Goal: Task Accomplishment & Management: Manage account settings

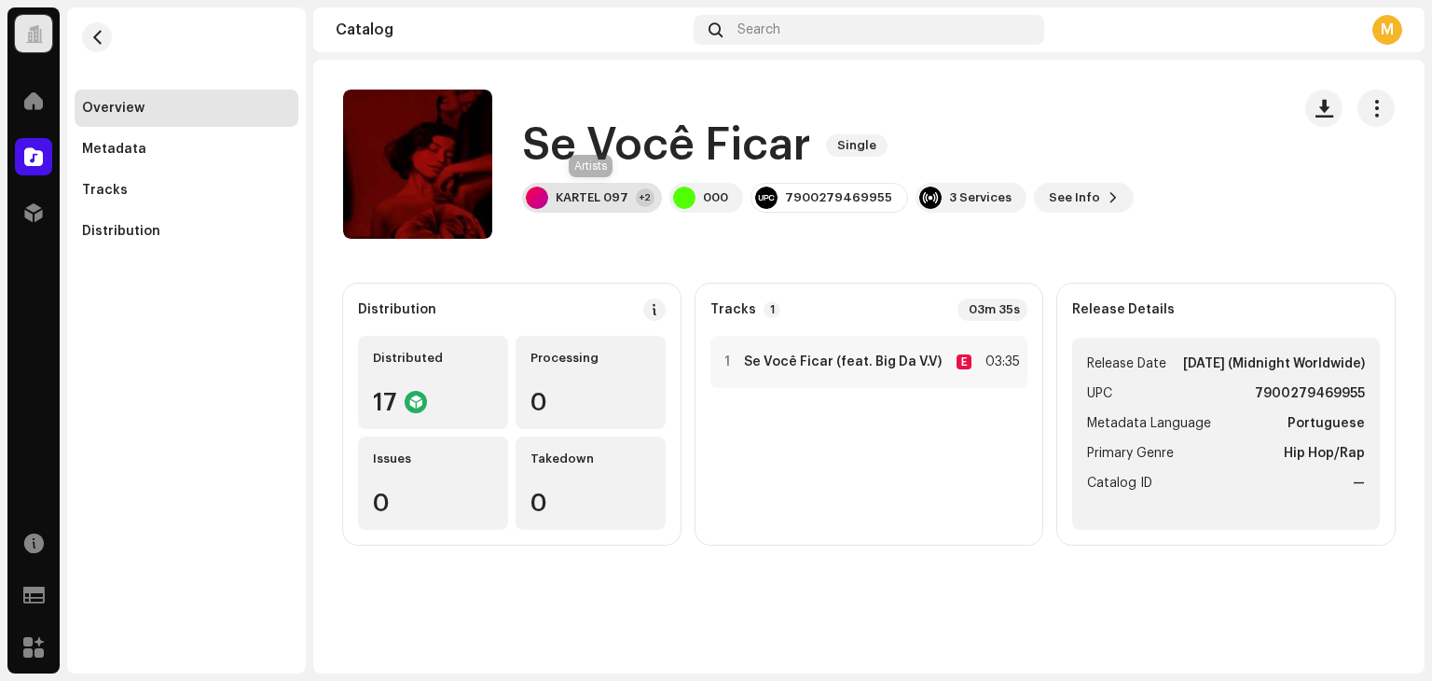
click at [597, 204] on div "KARTEL 097" at bounding box center [592, 197] width 73 height 15
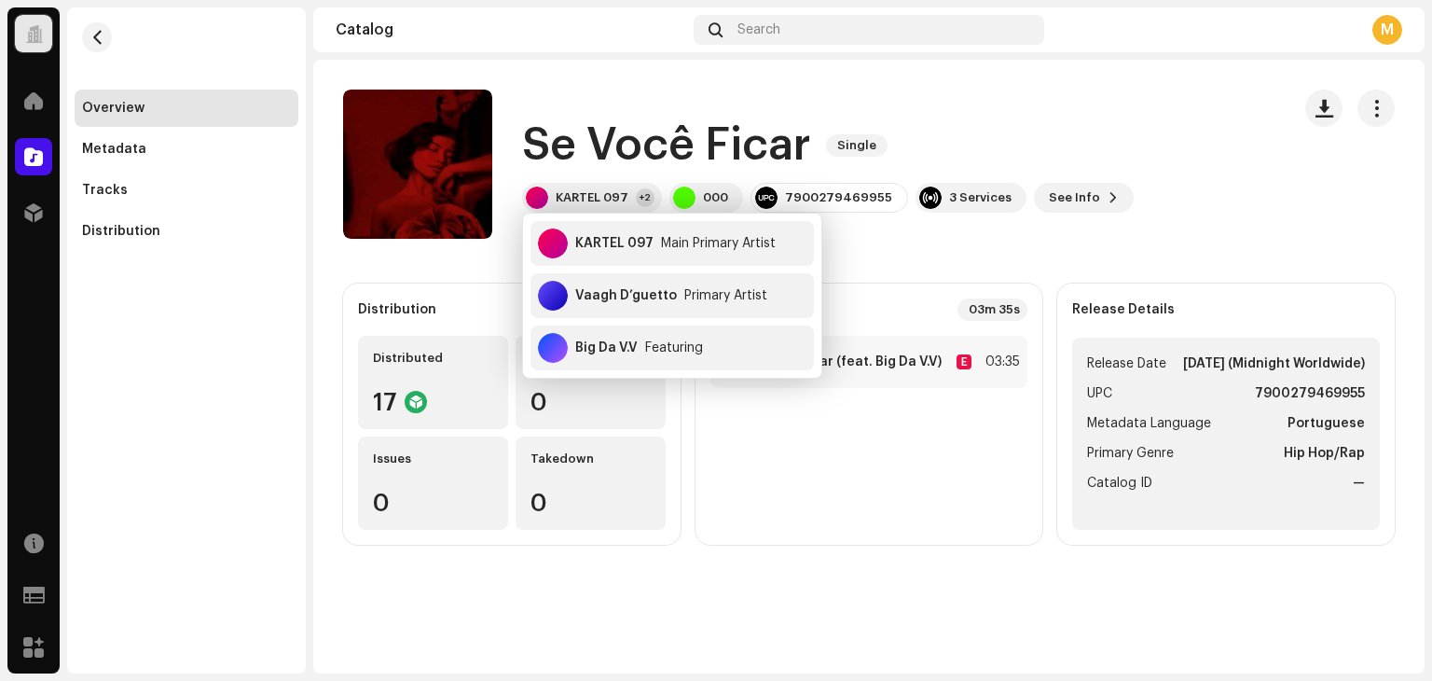
click at [1024, 109] on div "Se Você Ficar Single KARTEL 097 +2 000 7900279469955 3 Services See Info" at bounding box center [809, 164] width 932 height 149
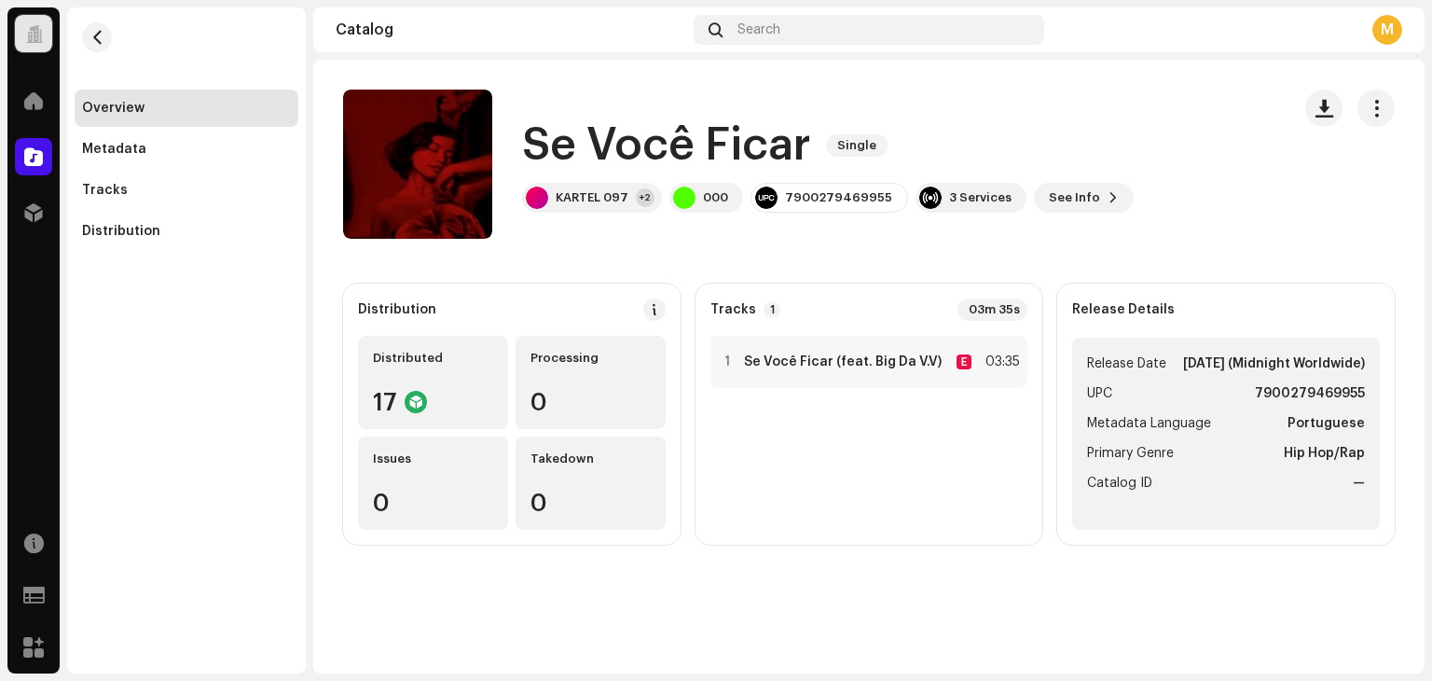
click at [1067, 214] on div "Se Você Ficar Single KARTEL 097 +2 000 7900279469955 3 Services See Info" at bounding box center [809, 164] width 932 height 149
click at [1057, 184] on span "See Info" at bounding box center [1074, 197] width 51 height 37
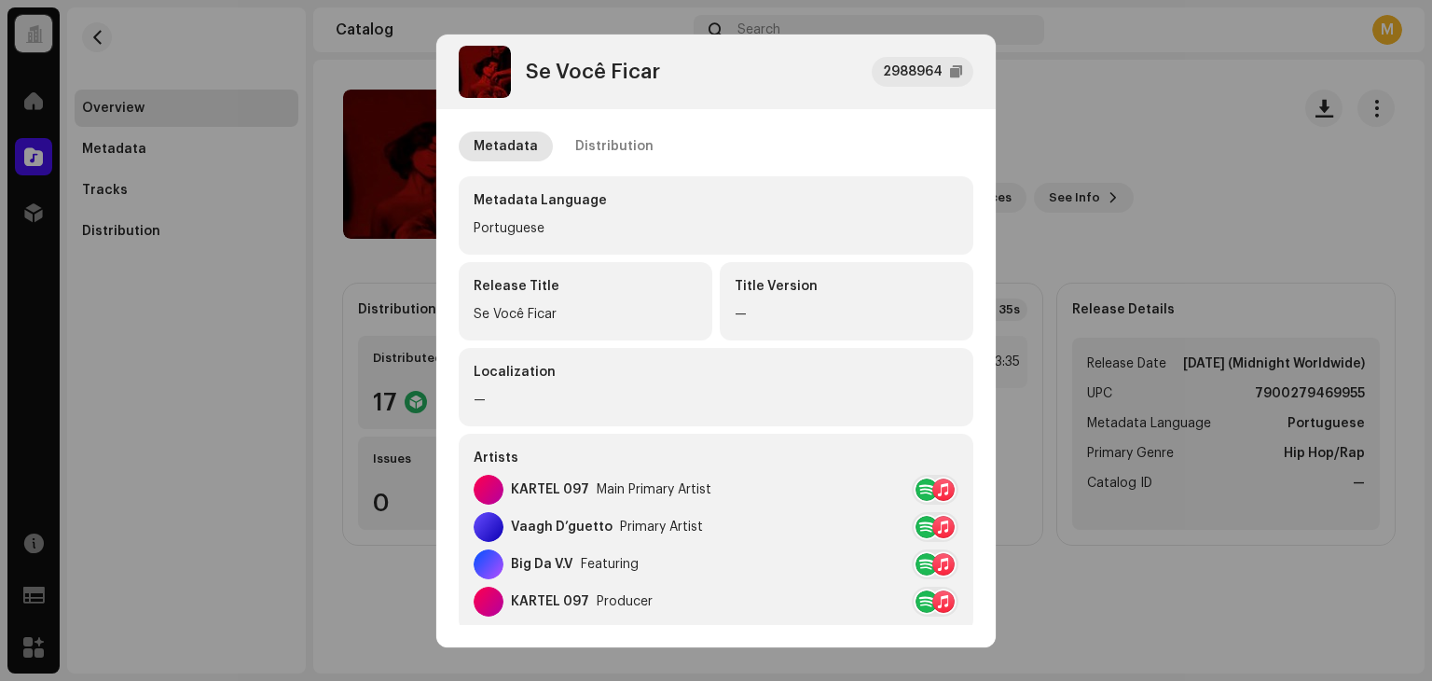
scroll to position [93, 0]
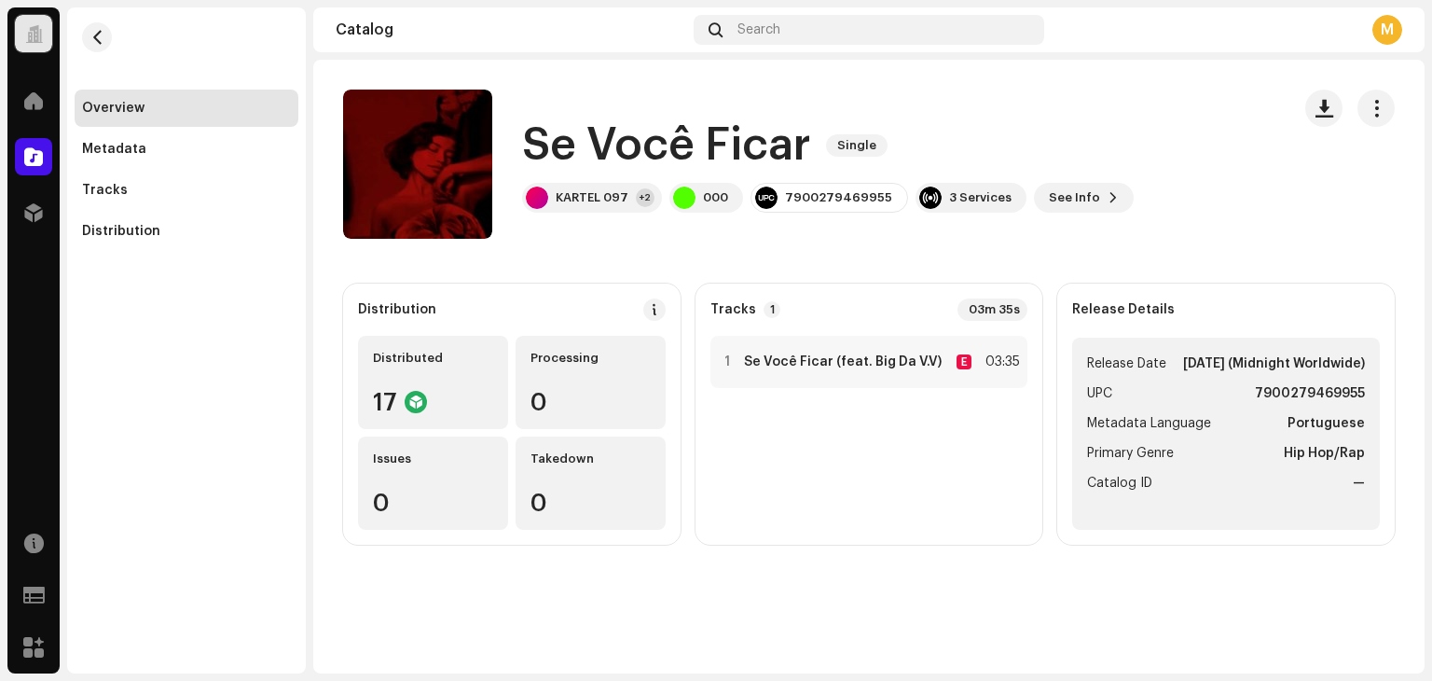
click at [349, 291] on div "Se Você Ficar 2988964 Metadata Distribution Metadata Language Portuguese Releas…" at bounding box center [716, 340] width 1432 height 681
click at [1104, 202] on button "See Info" at bounding box center [1084, 198] width 100 height 30
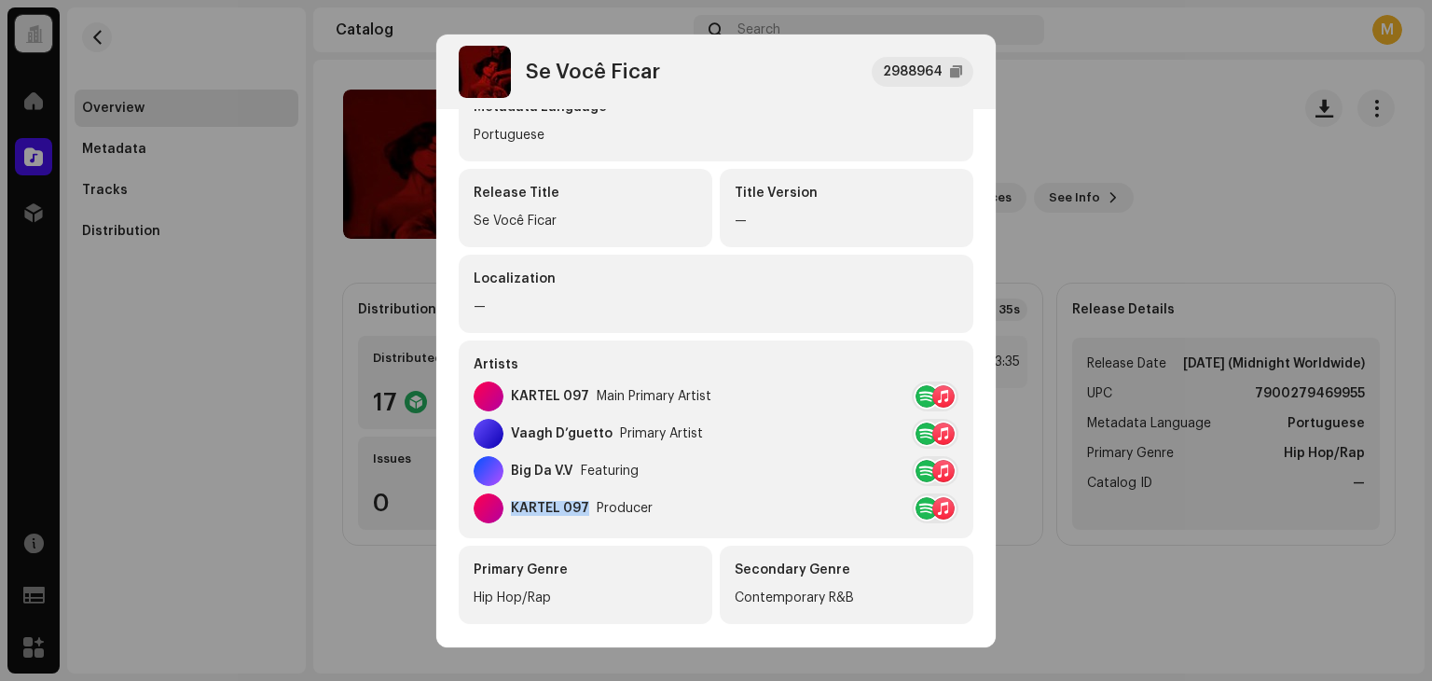
copy div "KARTEL 097"
drag, startPoint x: 513, startPoint y: 508, endPoint x: 585, endPoint y: 502, distance: 72.1
click at [585, 502] on div "KARTEL 097" at bounding box center [550, 508] width 78 height 15
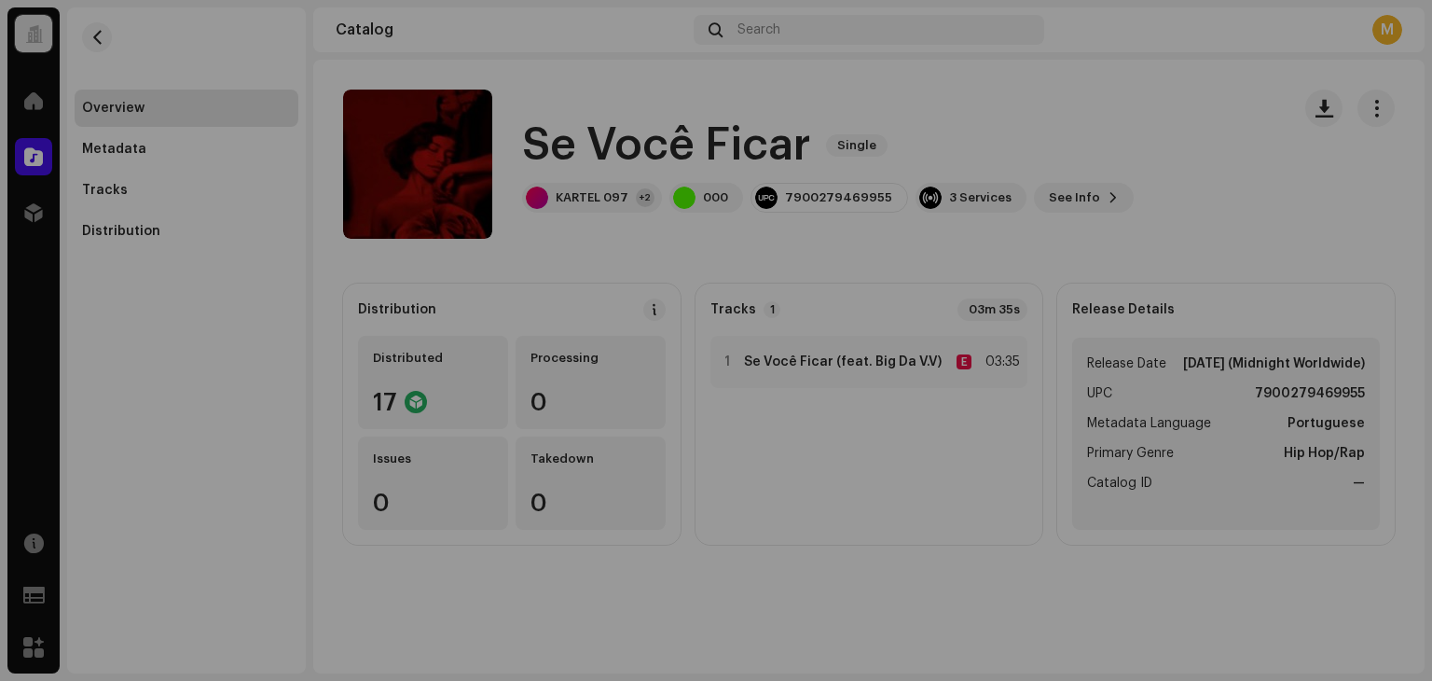
drag, startPoint x: 162, startPoint y: 393, endPoint x: 336, endPoint y: 182, distance: 273.6
click at [165, 392] on div "Se Você Ficar 2988964 Metadata Distribution Metadata Language Portuguese Releas…" at bounding box center [716, 340] width 1432 height 681
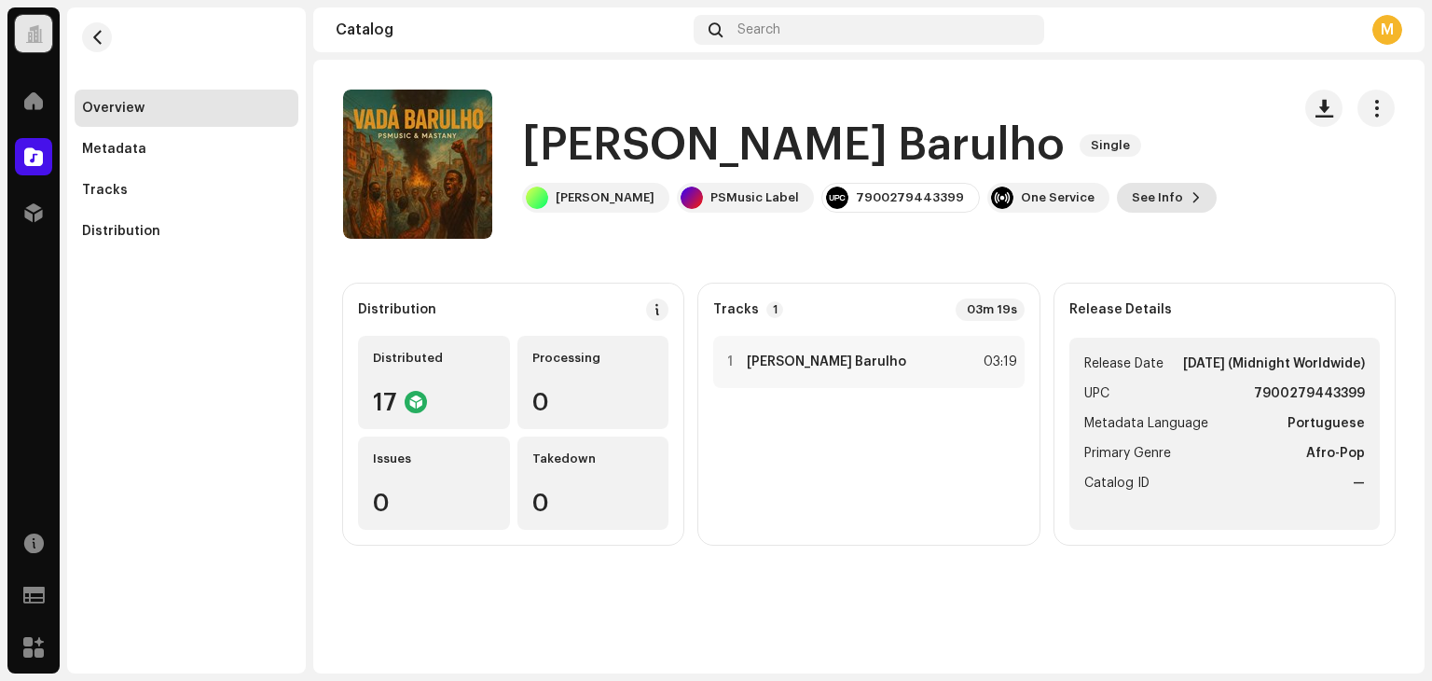
click at [1191, 200] on span at bounding box center [1196, 197] width 11 height 15
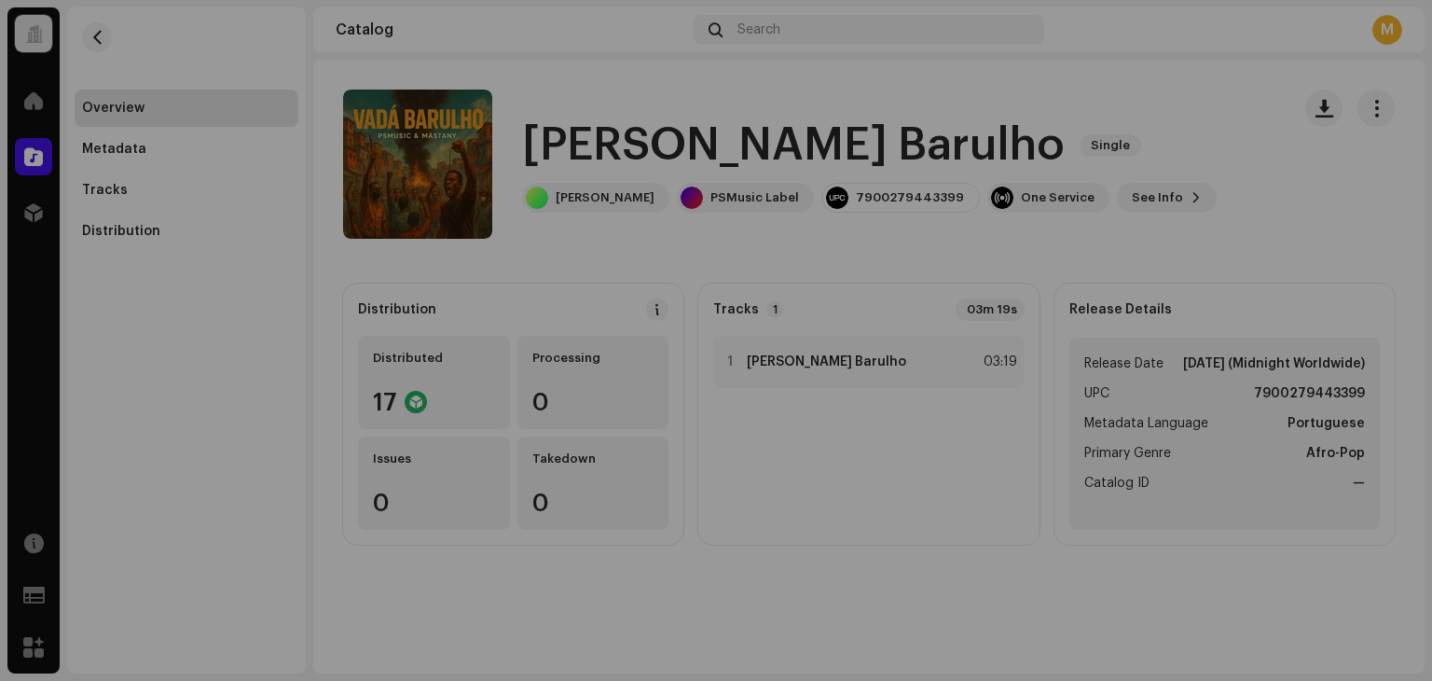
click at [1249, 118] on div "[PERSON_NAME] Barulho 2970175 Metadata Distribution Metadata Language Portugues…" at bounding box center [716, 340] width 1432 height 681
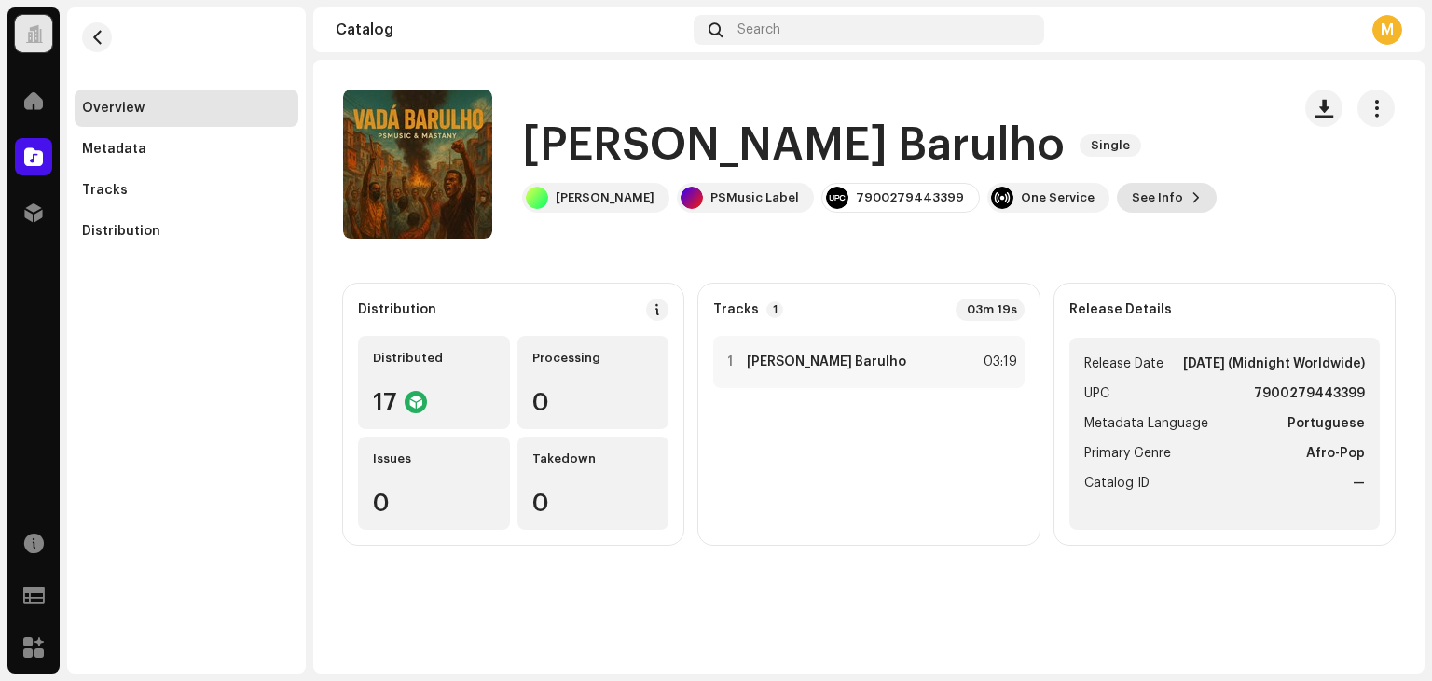
click at [1144, 206] on button "See Info" at bounding box center [1167, 198] width 100 height 30
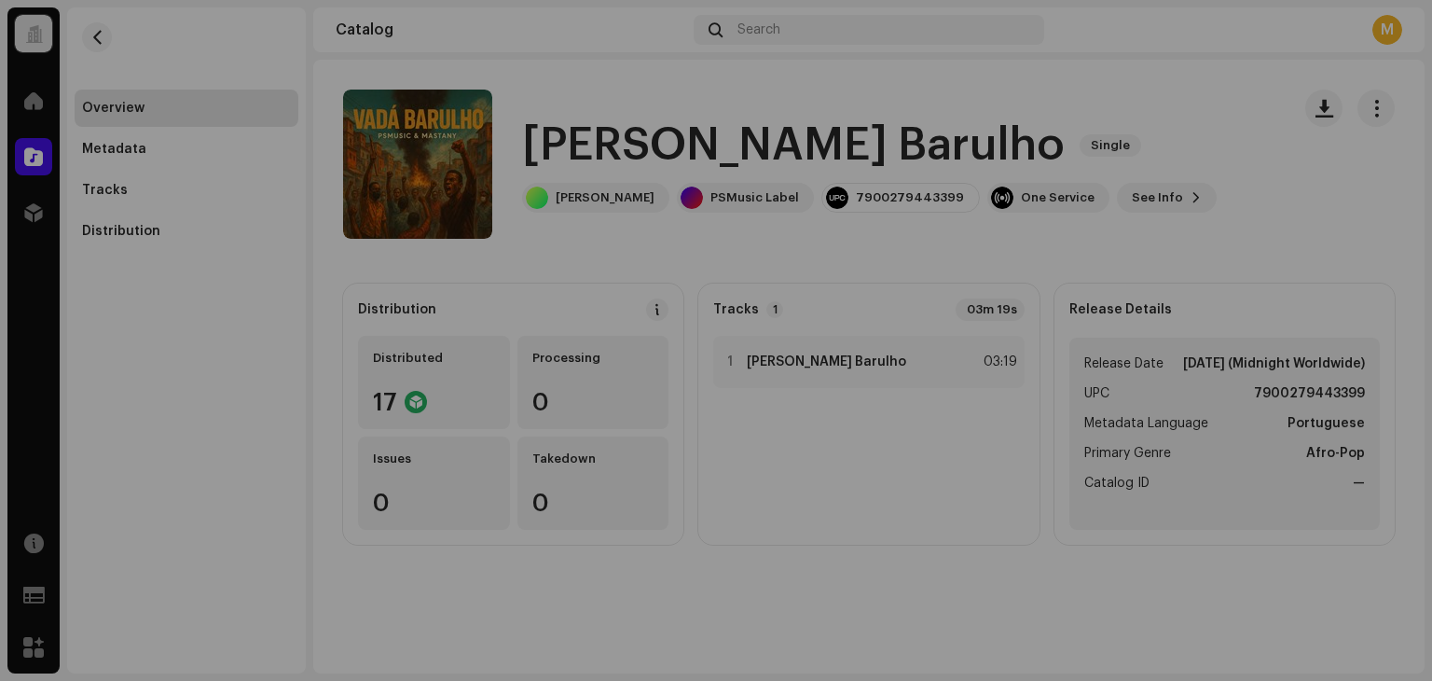
drag, startPoint x: 1227, startPoint y: 224, endPoint x: 1270, endPoint y: 195, distance: 51.7
click at [1257, 202] on div "[PERSON_NAME] Barulho 2970175 Metadata Distribution Metadata Language Portugues…" at bounding box center [716, 340] width 1432 height 681
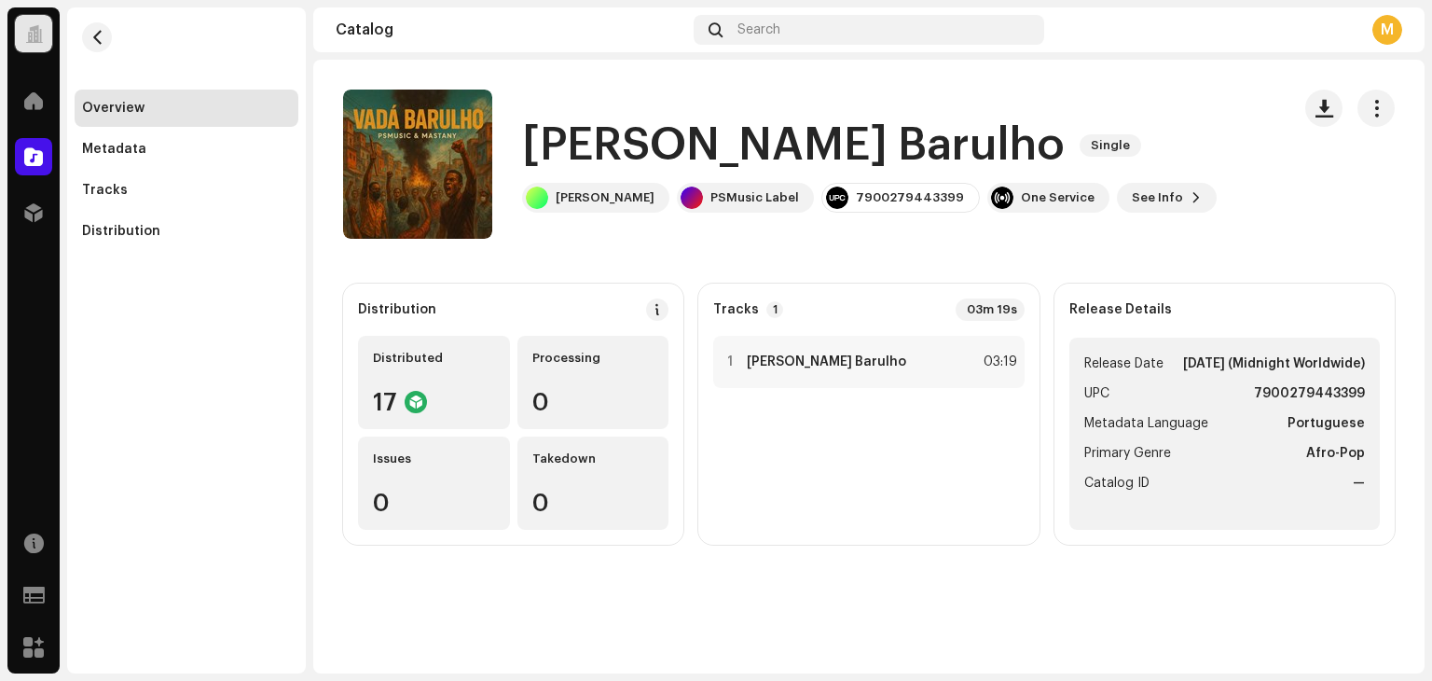
drag, startPoint x: 1384, startPoint y: 105, endPoint x: 1387, endPoint y: 135, distance: 30.0
click at [1384, 108] on button "button" at bounding box center [1375, 108] width 37 height 37
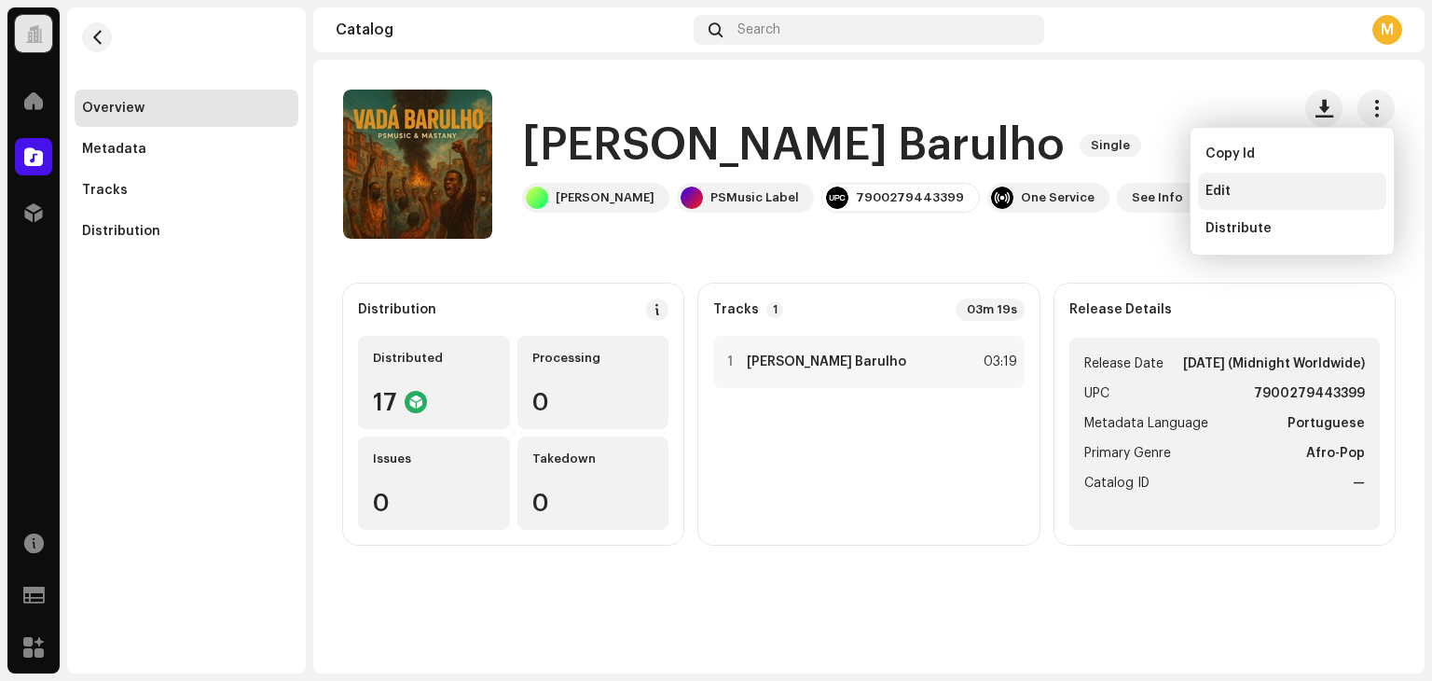
click at [1258, 195] on div "Edit" at bounding box center [1291, 191] width 173 height 15
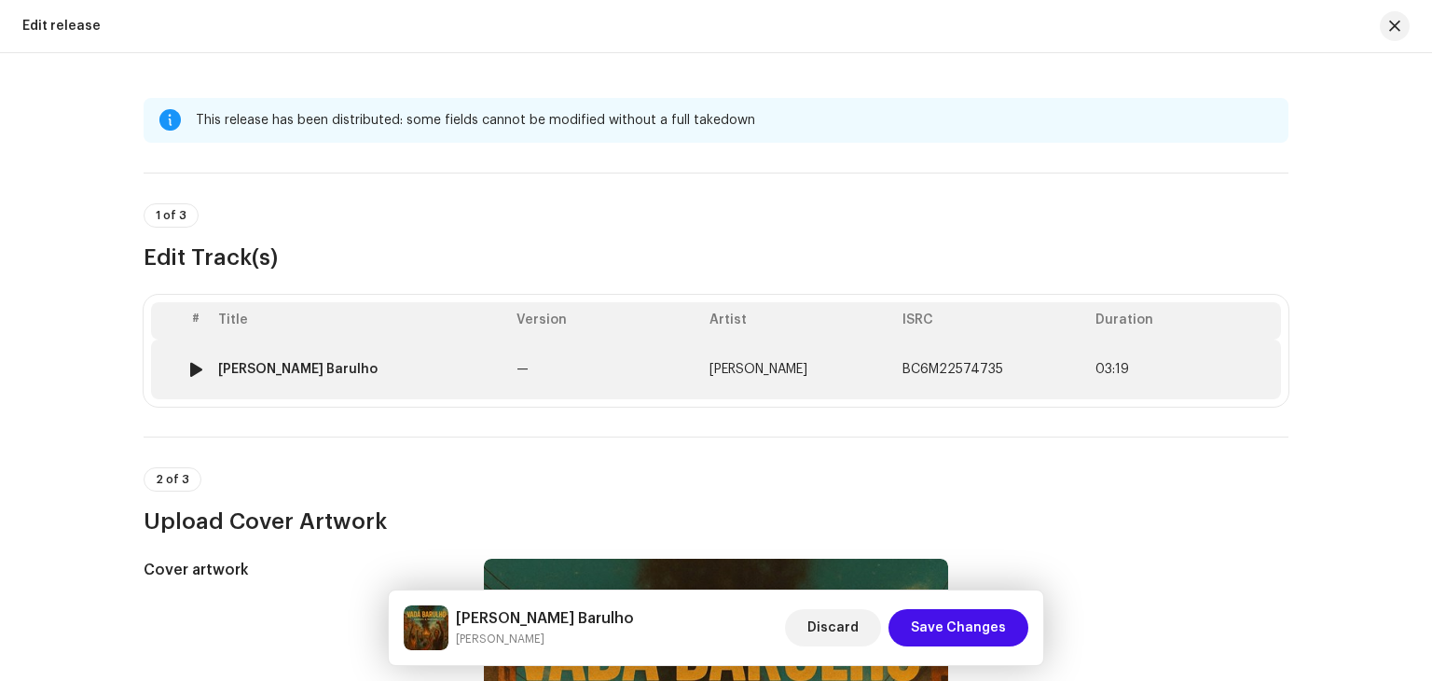
click at [498, 374] on td "Vadá Barulho" at bounding box center [360, 369] width 298 height 60
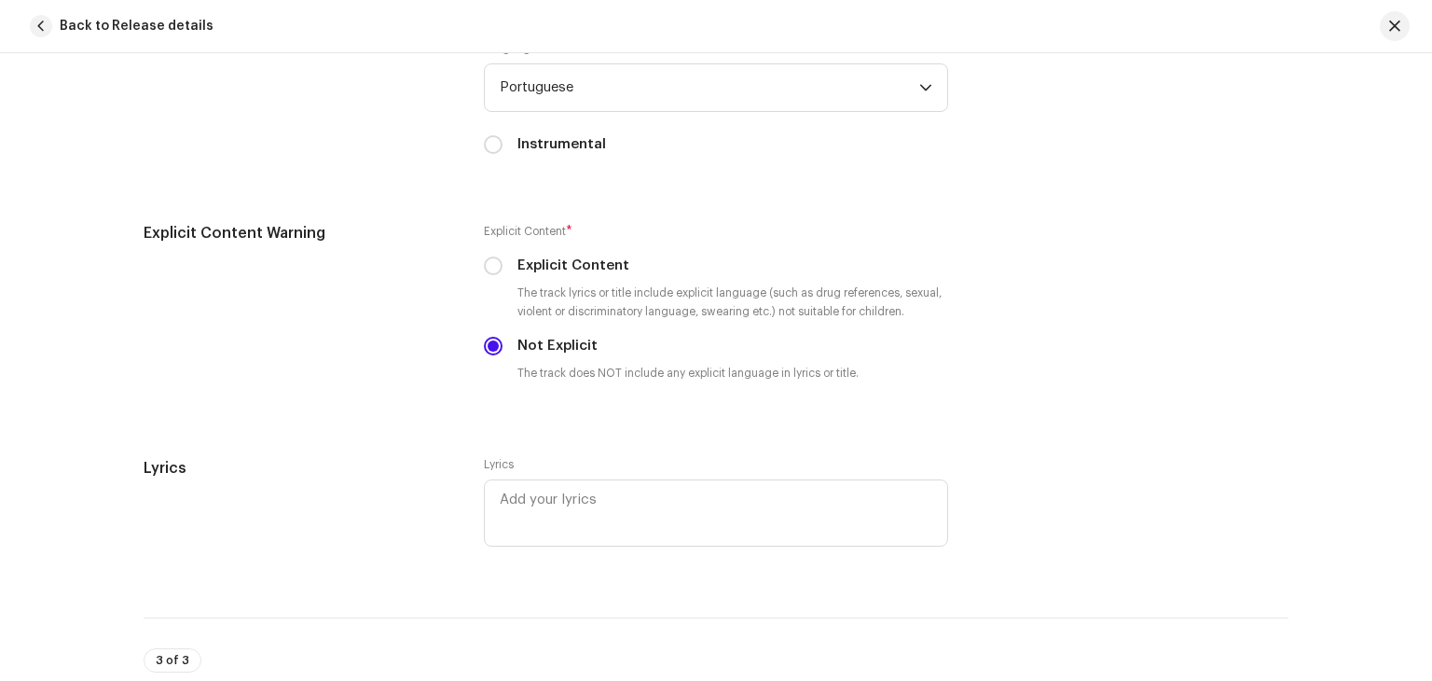
scroll to position [3919, 0]
